Goal: Task Accomplishment & Management: Complete application form

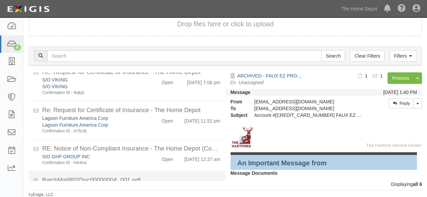
scroll to position [101, 0]
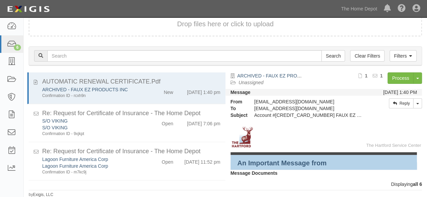
scroll to position [101, 0]
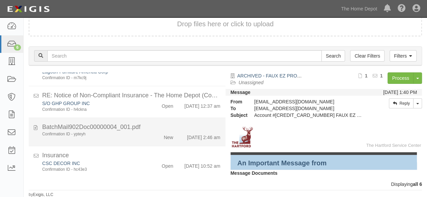
click at [147, 134] on div "New" at bounding box center [162, 136] width 31 height 9
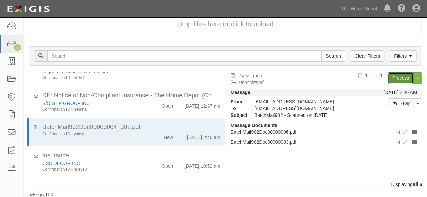
click at [393, 78] on link "Process" at bounding box center [400, 78] width 26 height 11
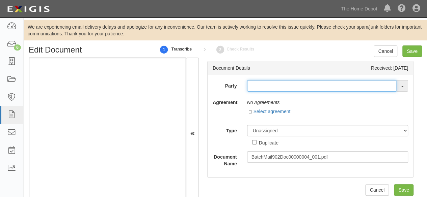
click at [282, 81] on input "text" at bounding box center [321, 85] width 149 height 11
paste input "Hajoca Corporation"
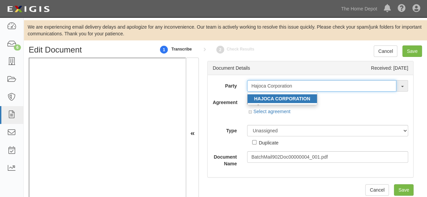
type input "Hajoca Corporation"
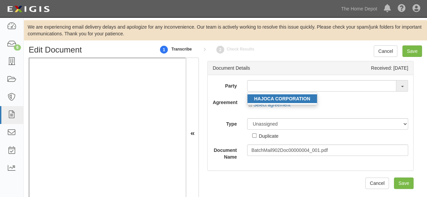
click at [282, 98] on strong "HAJOCA CORPORATION" at bounding box center [282, 98] width 56 height 5
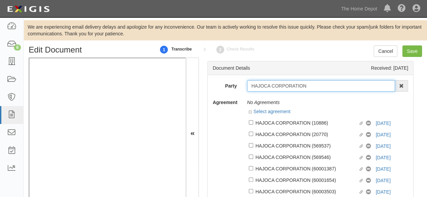
click at [312, 85] on input "HAJOCA CORPORATION" at bounding box center [321, 85] width 148 height 11
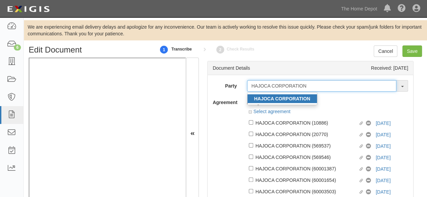
type input "HAJOCA CORPORATION"
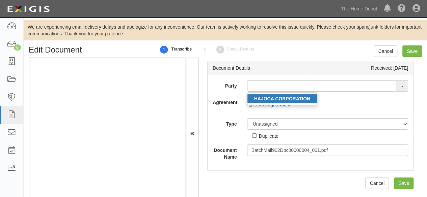
click at [266, 97] on strong "HAJOCA CORPORATION" at bounding box center [282, 98] width 56 height 5
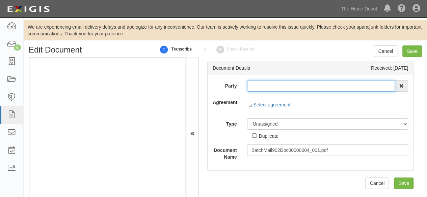
type input "HAJOCA CORPORATION"
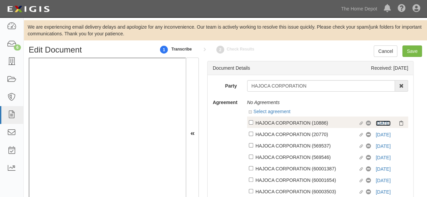
click at [382, 123] on link "8/1/26" at bounding box center [382, 123] width 15 height 5
click at [379, 122] on link "8/1/26" at bounding box center [382, 123] width 15 height 5
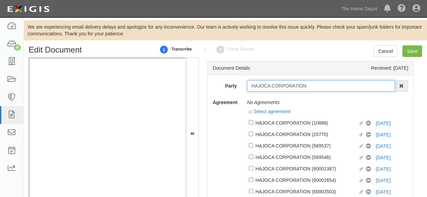
click at [270, 88] on input "HAJOCA CORPORATION" at bounding box center [321, 85] width 148 height 11
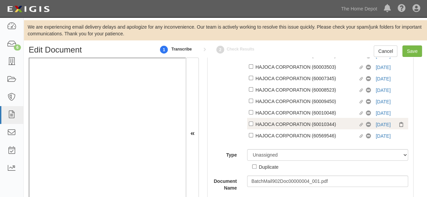
scroll to position [140, 0]
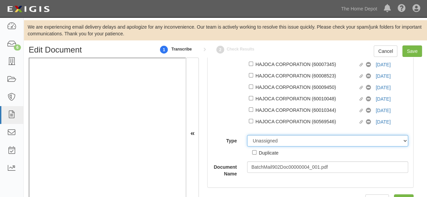
drag, startPoint x: 272, startPoint y: 142, endPoint x: 268, endPoint y: 137, distance: 6.4
click at [272, 142] on select "Unassigned Binder Cancellation Notice Certificate Contract Endorsement Insuranc…" at bounding box center [327, 140] width 161 height 11
select select "OtherDetail"
click at [247, 136] on select "Unassigned Binder Cancellation Notice Certificate Contract Endorsement Insuranc…" at bounding box center [327, 140] width 161 height 11
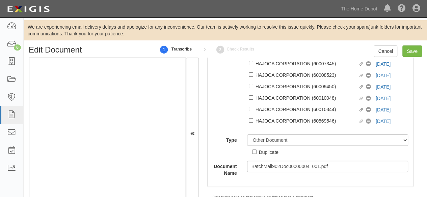
click at [273, 156] on div "Duplicate" at bounding box center [269, 151] width 20 height 7
click at [256, 154] on input "Duplicate" at bounding box center [254, 152] width 4 height 4
checkbox input "true"
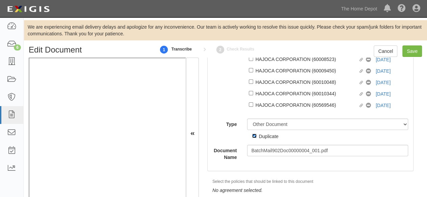
scroll to position [163, 0]
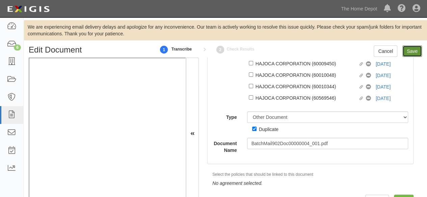
click at [408, 49] on input "Save" at bounding box center [412, 51] width 20 height 11
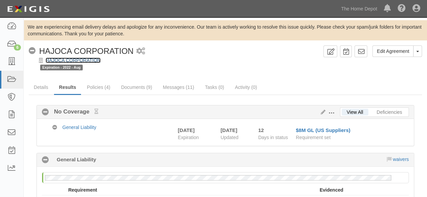
click at [91, 62] on link "HAJOCA CORPORATION" at bounding box center [73, 60] width 55 height 5
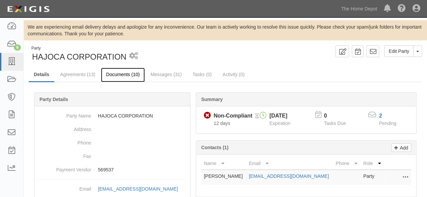
click at [109, 75] on link "Documents (10)" at bounding box center [123, 75] width 44 height 15
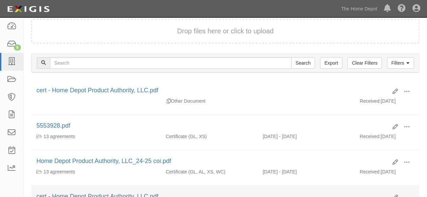
scroll to position [67, 0]
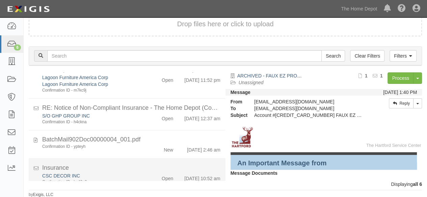
scroll to position [101, 0]
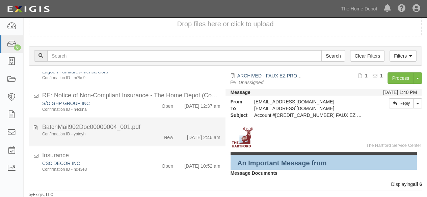
drag, startPoint x: 143, startPoint y: 142, endPoint x: 218, endPoint y: 115, distance: 79.3
click at [144, 142] on li "BatchMail902Doc00000004_001.pdf Confirmation ID - ypteyh New [DATE] 2:46 am" at bounding box center [127, 132] width 197 height 29
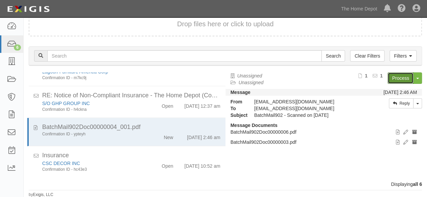
click at [400, 78] on link "Process" at bounding box center [400, 78] width 26 height 11
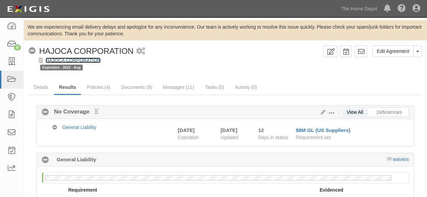
click at [89, 59] on link "HAJOCA CORPORATION" at bounding box center [73, 60] width 55 height 5
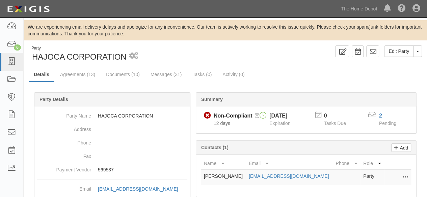
click at [121, 78] on link "Documents (10)" at bounding box center [123, 74] width 44 height 13
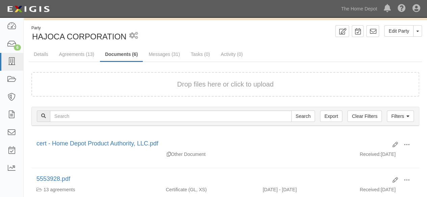
scroll to position [67, 0]
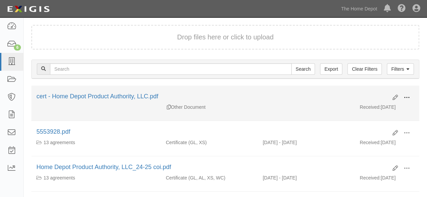
click at [408, 96] on span at bounding box center [406, 98] width 6 height 6
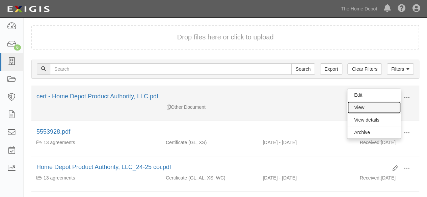
click at [377, 107] on link "View" at bounding box center [373, 108] width 53 height 12
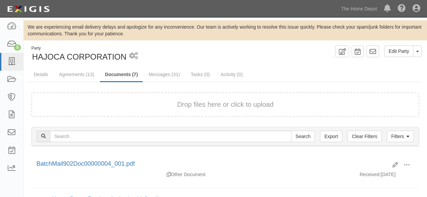
scroll to position [67, 0]
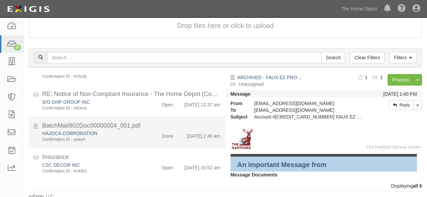
scroll to position [46, 0]
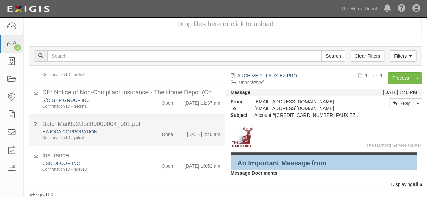
drag, startPoint x: 137, startPoint y: 135, endPoint x: 140, endPoint y: 133, distance: 3.6
click at [138, 135] on div "Confirmation ID - ypteyh" at bounding box center [91, 138] width 99 height 6
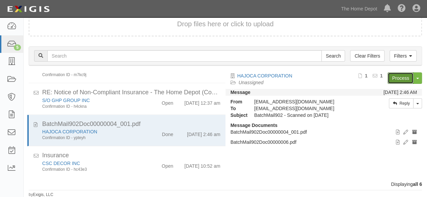
click at [399, 77] on link "Process" at bounding box center [400, 78] width 26 height 11
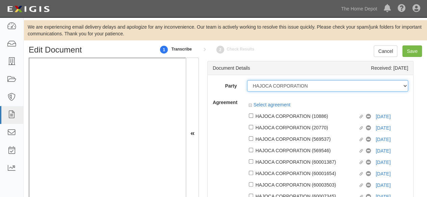
click at [262, 85] on select "1000576868 Ontario Inc. 10 STRAWBERRY STREET 115282 CANADA LTEE 11947907 Canada…" at bounding box center [327, 85] width 161 height 11
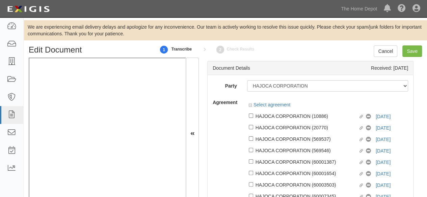
click at [231, 93] on div "Party 1000576868 Ontario Inc. 10 STRAWBERRY STREET 115282 CANADA LTEE 11947907 …" at bounding box center [309, 198] width 195 height 236
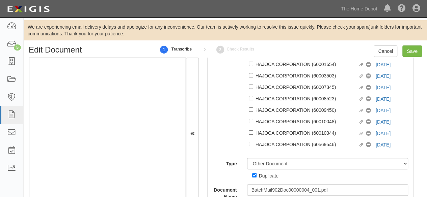
scroll to position [163, 0]
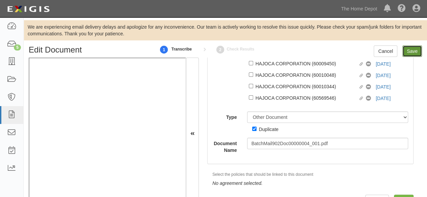
click at [409, 54] on input "Save" at bounding box center [412, 51] width 20 height 11
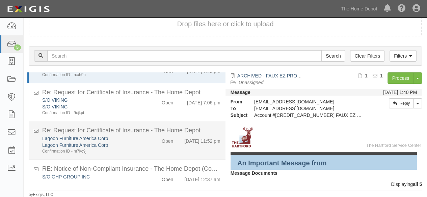
scroll to position [5, 0]
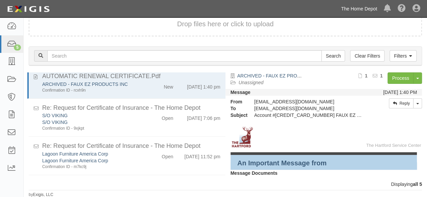
click at [349, 9] on link "The Home Depot" at bounding box center [358, 8] width 43 height 13
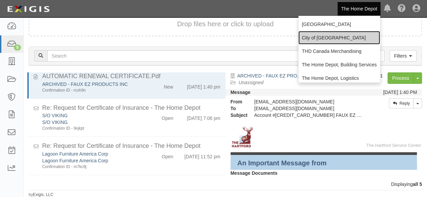
click at [311, 38] on link "City of [GEOGRAPHIC_DATA]" at bounding box center [339, 37] width 82 height 13
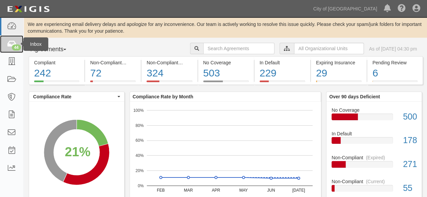
click at [15, 46] on div "44" at bounding box center [16, 48] width 9 height 6
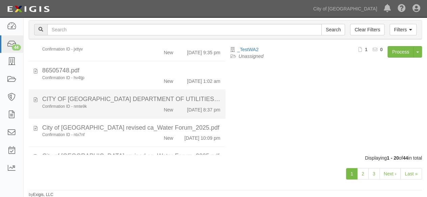
scroll to position [509, 0]
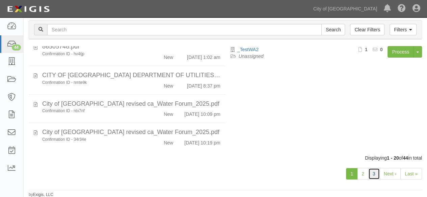
click at [375, 175] on link "3" at bounding box center [373, 173] width 11 height 11
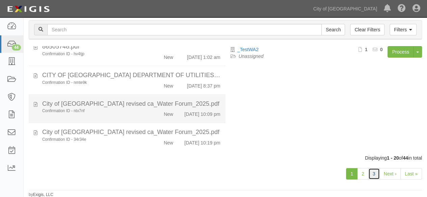
scroll to position [353, 0]
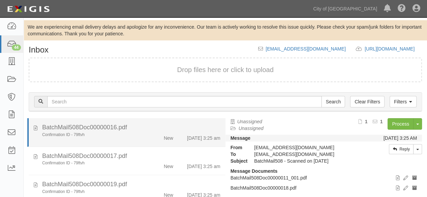
click at [147, 138] on div "New" at bounding box center [162, 136] width 31 height 9
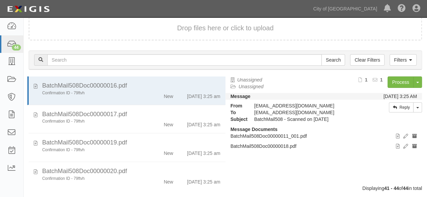
scroll to position [72, 0]
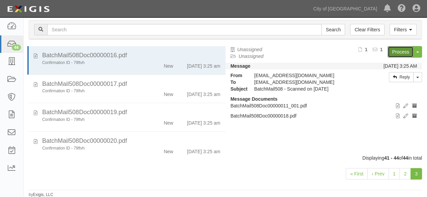
click at [400, 50] on link "Process" at bounding box center [400, 51] width 26 height 11
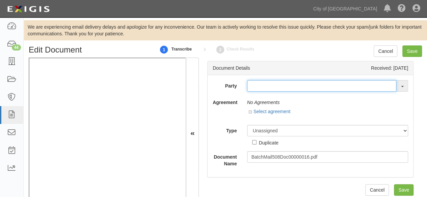
click at [262, 82] on input "text" at bounding box center [321, 85] width 149 height 11
paste input "[PERSON_NAME] Brothers, Inc."
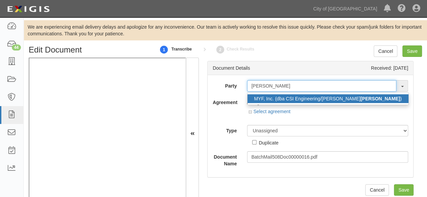
type input "Flore"
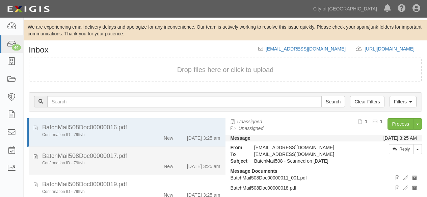
scroll to position [71, 0]
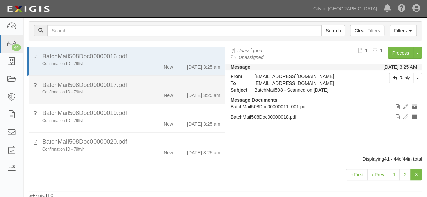
click at [140, 91] on div "Confirmation ID - 79ftvh" at bounding box center [92, 92] width 110 height 6
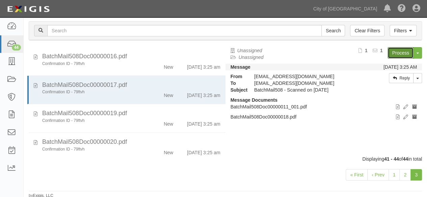
click at [400, 54] on link "Process" at bounding box center [400, 52] width 26 height 11
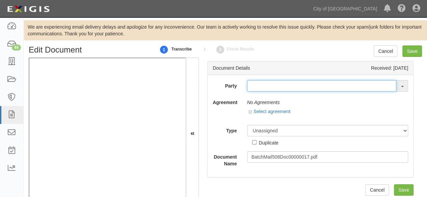
click at [258, 86] on input "text" at bounding box center [321, 85] width 149 height 11
paste input "Shelter Providers of Sacramento, Inc."
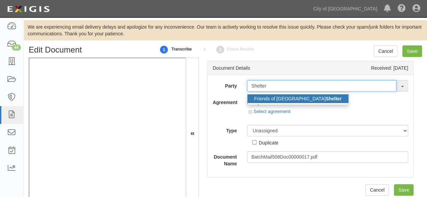
type input "[PERSON_NAME]"
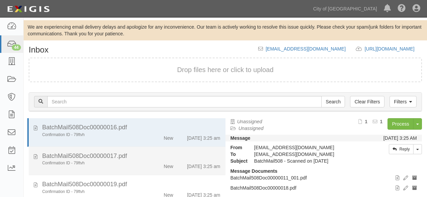
scroll to position [70, 0]
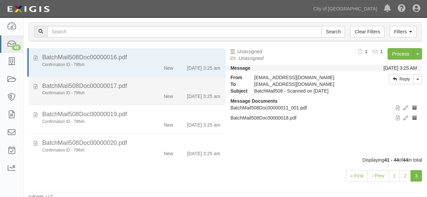
drag, startPoint x: 135, startPoint y: 92, endPoint x: 140, endPoint y: 88, distance: 6.4
click at [136, 92] on div "Confirmation ID - 79ftvh" at bounding box center [91, 93] width 99 height 6
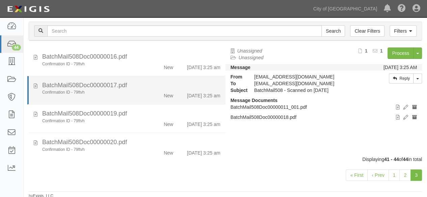
scroll to position [72, 0]
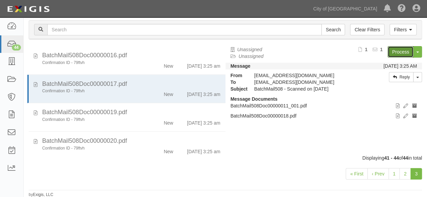
click at [400, 52] on link "Process" at bounding box center [400, 51] width 26 height 11
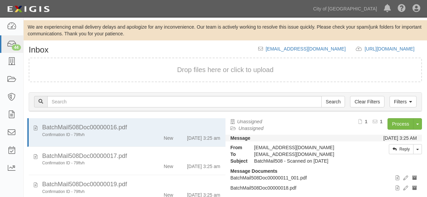
click at [132, 161] on div "Confirmation ID - 79ftvh New [DATE] 3:25 am" at bounding box center [131, 165] width 188 height 9
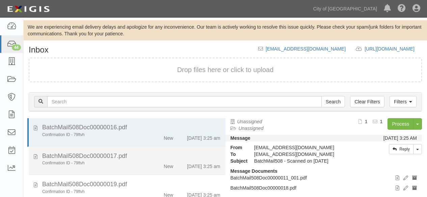
scroll to position [71, 0]
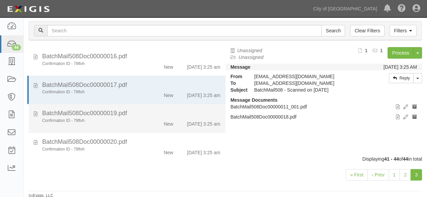
drag, startPoint x: 145, startPoint y: 127, endPoint x: 168, endPoint y: 116, distance: 25.0
click at [145, 126] on li "BatchMail508Doc00000019.pdf Confirmation ID - 79ftvh New 8/13/25 3:25 am" at bounding box center [127, 118] width 197 height 29
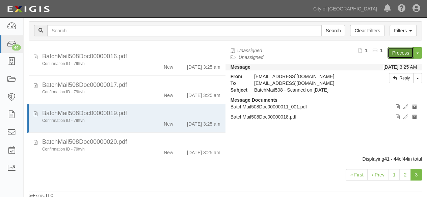
click at [392, 53] on link "Process" at bounding box center [400, 52] width 26 height 11
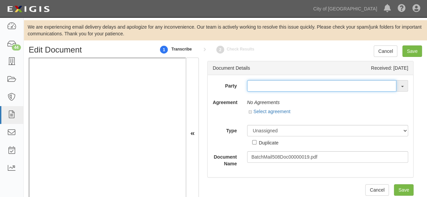
click at [255, 87] on input "text" at bounding box center [321, 85] width 149 height 11
paste input "POPULOUS"
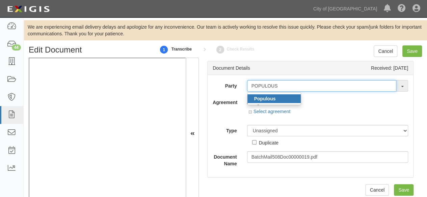
type input "POPULOUS"
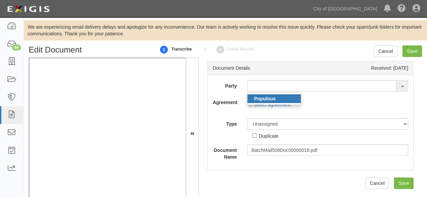
click at [255, 100] on strong "Populous" at bounding box center [265, 98] width 22 height 5
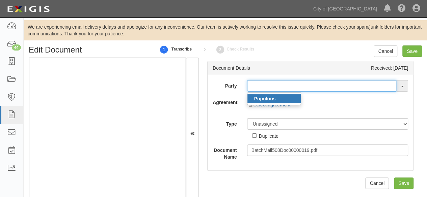
type input "Populous"
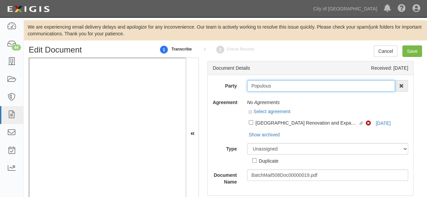
scroll to position [7, 0]
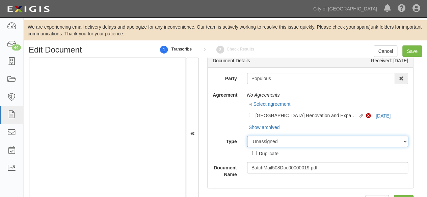
click at [268, 144] on select "Unassigned Binder Cancellation Notice Certificate Contract Endorsement Insuranc…" at bounding box center [327, 141] width 161 height 11
select select "CertificateDetail"
click at [247, 136] on select "Unassigned Binder Cancellation Notice Certificate Contract Endorsement Insuranc…" at bounding box center [327, 141] width 161 height 11
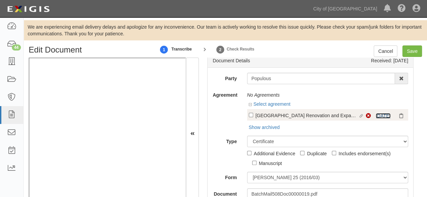
click at [376, 114] on link "8/1/24" at bounding box center [382, 115] width 15 height 5
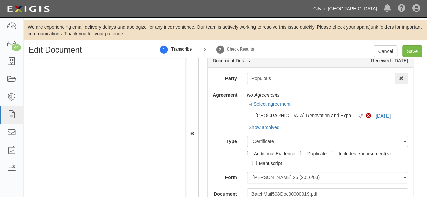
click at [349, 10] on link "City of [GEOGRAPHIC_DATA]" at bounding box center [345, 8] width 70 height 13
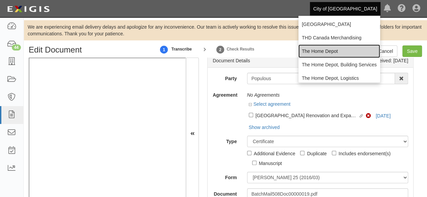
click at [316, 52] on link "The Home Depot" at bounding box center [339, 51] width 82 height 13
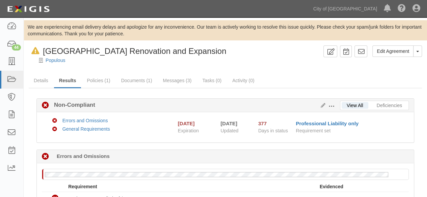
click at [65, 61] on div "Populous" at bounding box center [230, 60] width 393 height 7
click at [64, 60] on link "Populous" at bounding box center [56, 60] width 20 height 5
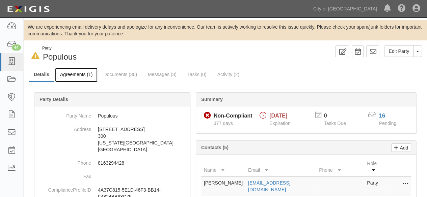
click at [80, 76] on link "Agreements (1)" at bounding box center [76, 75] width 42 height 15
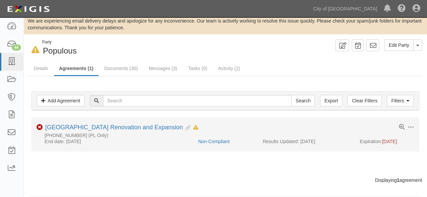
scroll to position [12, 0]
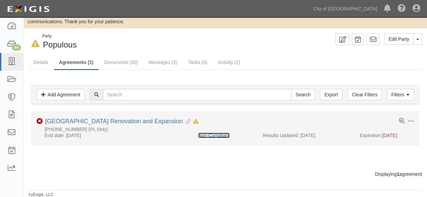
click at [228, 137] on link "Non-Compliant" at bounding box center [213, 135] width 31 height 5
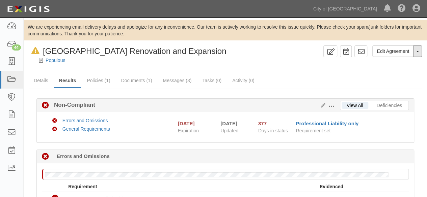
drag, startPoint x: 414, startPoint y: 53, endPoint x: 401, endPoint y: 73, distance: 24.1
click at [412, 55] on div "Edit Agreement Toggle Agreement Dropdown View Audit Trail Archive Agreement Del…" at bounding box center [397, 51] width 50 height 11
click at [418, 53] on button "Toggle Agreement Dropdown" at bounding box center [417, 51] width 9 height 11
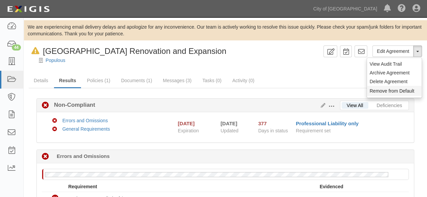
click at [389, 92] on button "Remove from Default" at bounding box center [394, 91] width 55 height 10
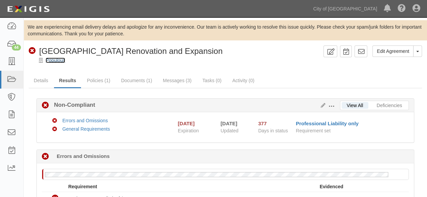
click at [61, 61] on link "Populous" at bounding box center [56, 60] width 20 height 5
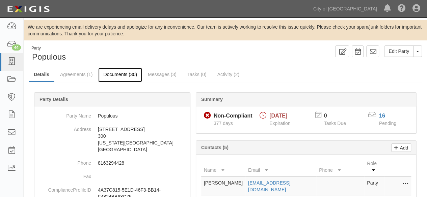
click at [115, 75] on link "Documents (30)" at bounding box center [120, 75] width 44 height 15
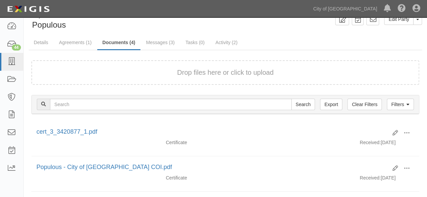
scroll to position [67, 0]
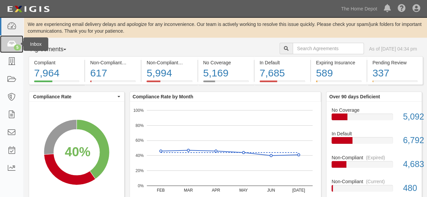
drag, startPoint x: 17, startPoint y: 47, endPoint x: 26, endPoint y: 51, distance: 10.1
click at [17, 48] on div "5" at bounding box center [17, 48] width 7 height 6
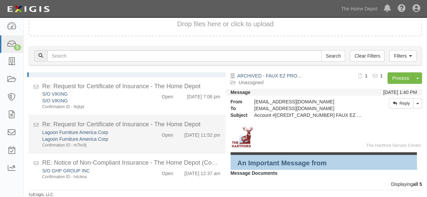
scroll to position [73, 0]
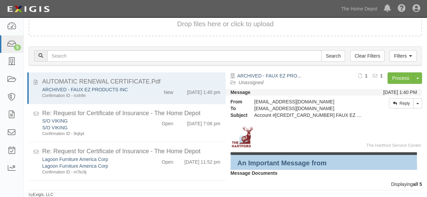
scroll to position [73, 0]
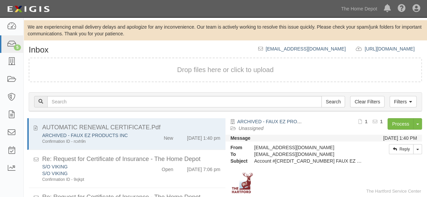
scroll to position [46, 0]
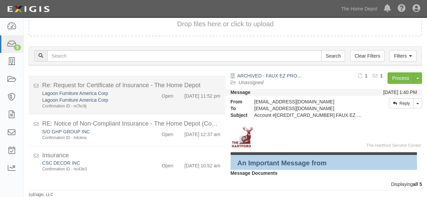
scroll to position [73, 0]
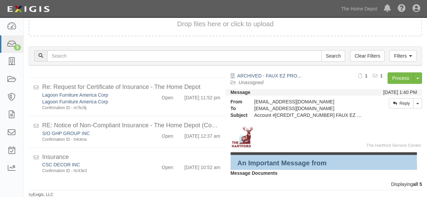
scroll to position [73, 0]
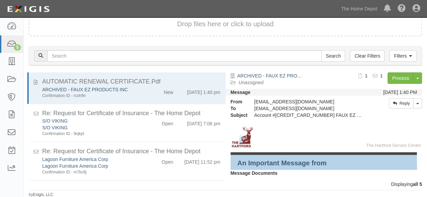
scroll to position [73, 0]
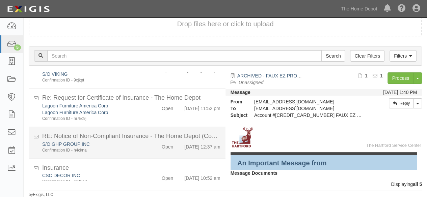
scroll to position [73, 0]
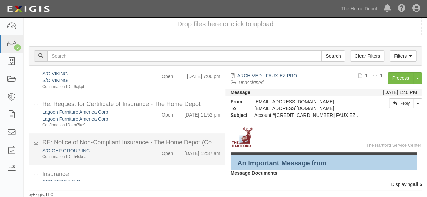
scroll to position [73, 0]
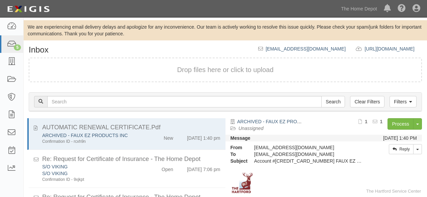
scroll to position [46, 0]
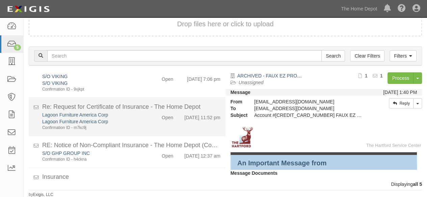
scroll to position [73, 0]
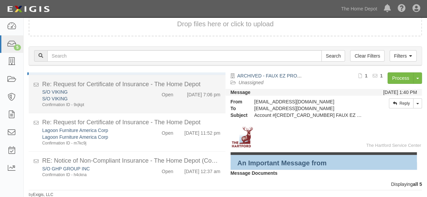
scroll to position [73, 0]
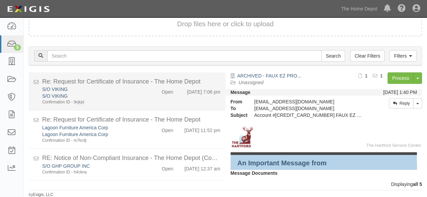
scroll to position [73, 0]
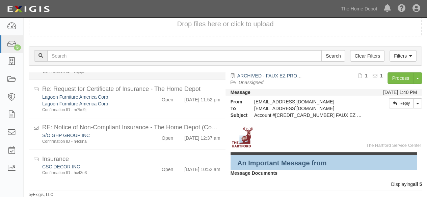
scroll to position [73, 0]
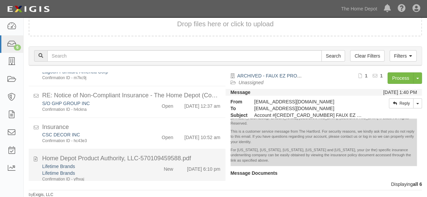
scroll to position [111, 0]
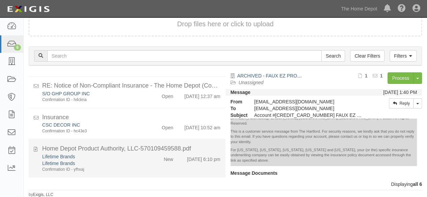
click at [145, 164] on div "Lifetime Brands Lifetime Brands Confirmation ID - yfhxaj New [DATE] 6:10 pm" at bounding box center [131, 162] width 188 height 19
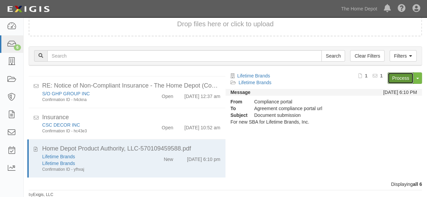
click at [392, 79] on link "Process" at bounding box center [400, 78] width 26 height 11
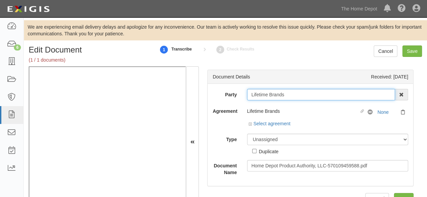
click at [288, 95] on input "Lifetime Brands" at bounding box center [321, 94] width 148 height 11
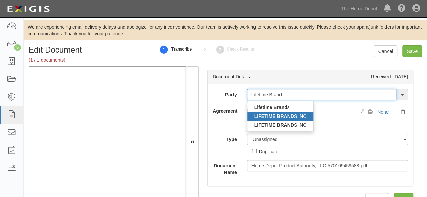
type input "Lifetime Brand"
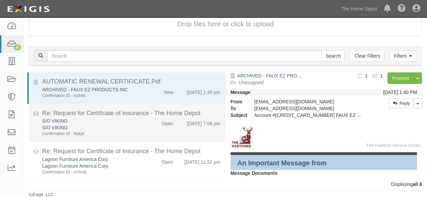
scroll to position [111, 0]
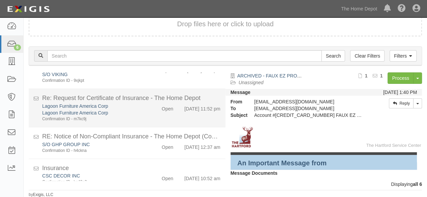
scroll to position [111, 0]
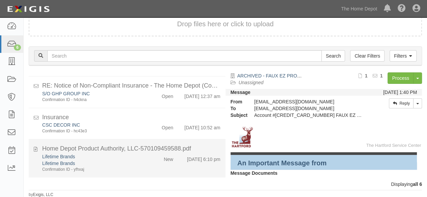
drag, startPoint x: 117, startPoint y: 168, endPoint x: 120, endPoint y: 165, distance: 4.3
click at [118, 167] on div "Confirmation ID - yfhxaj" at bounding box center [91, 170] width 99 height 6
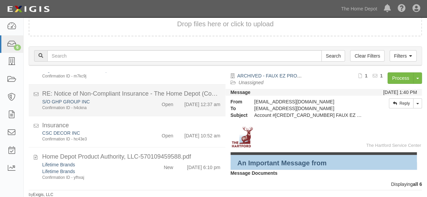
scroll to position [111, 0]
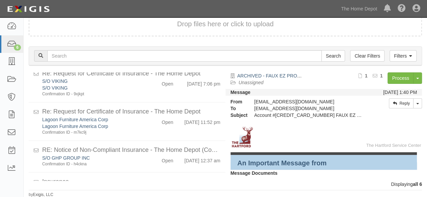
scroll to position [111, 0]
